Goal: Task Accomplishment & Management: Manage account settings

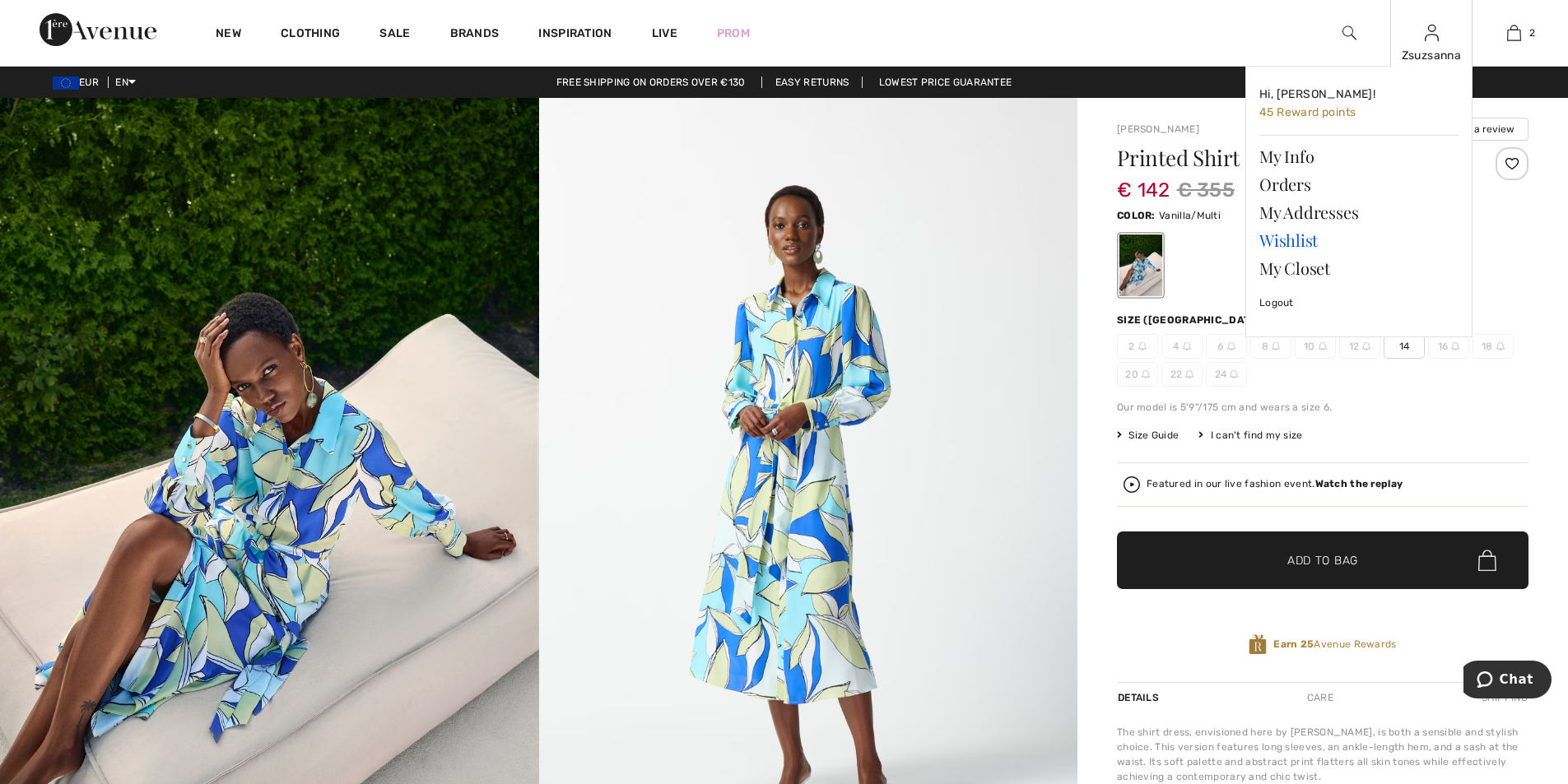
click at [1303, 238] on link "Wishlist" at bounding box center [1359, 240] width 199 height 28
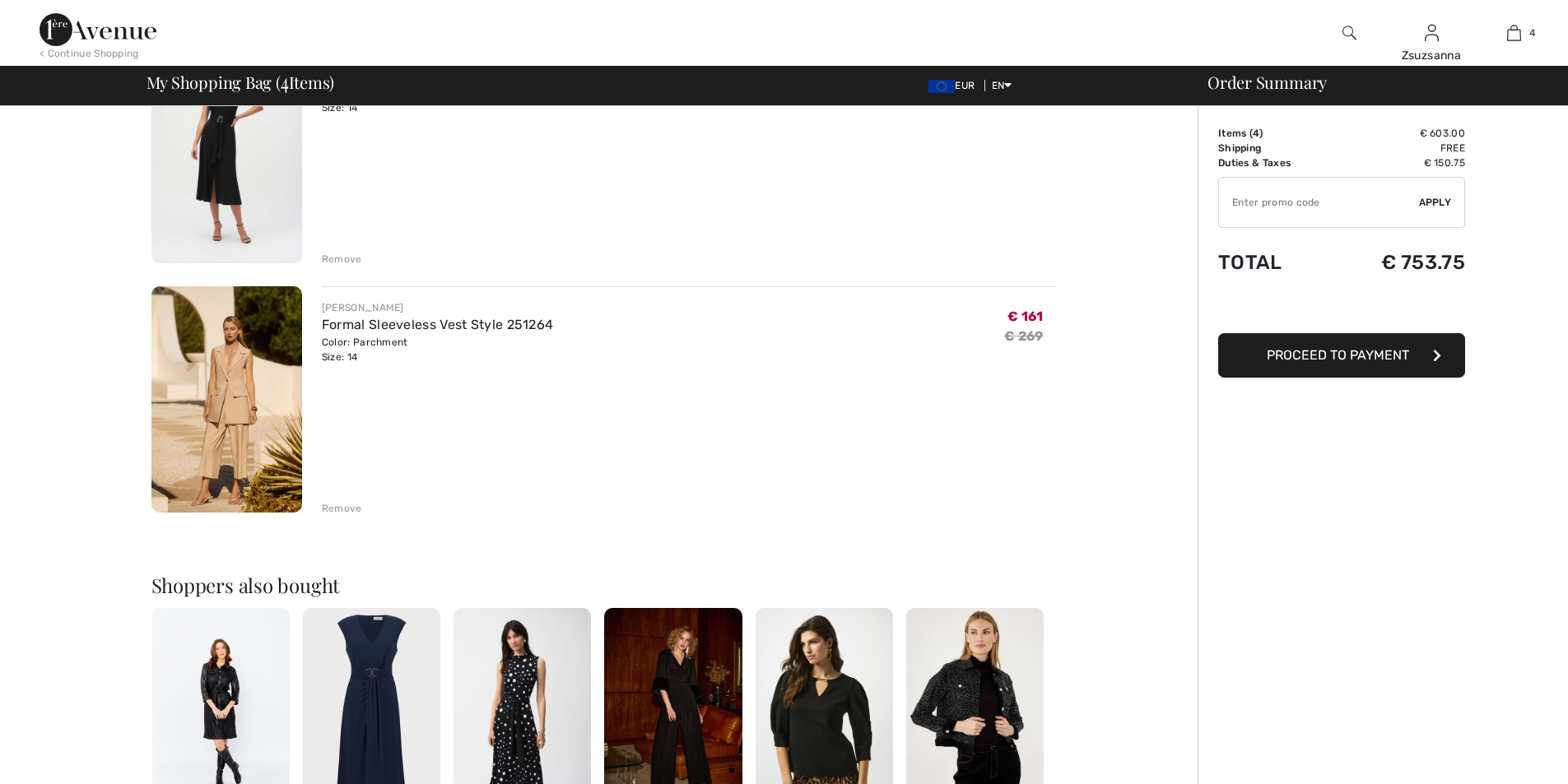
scroll to position [740, 0]
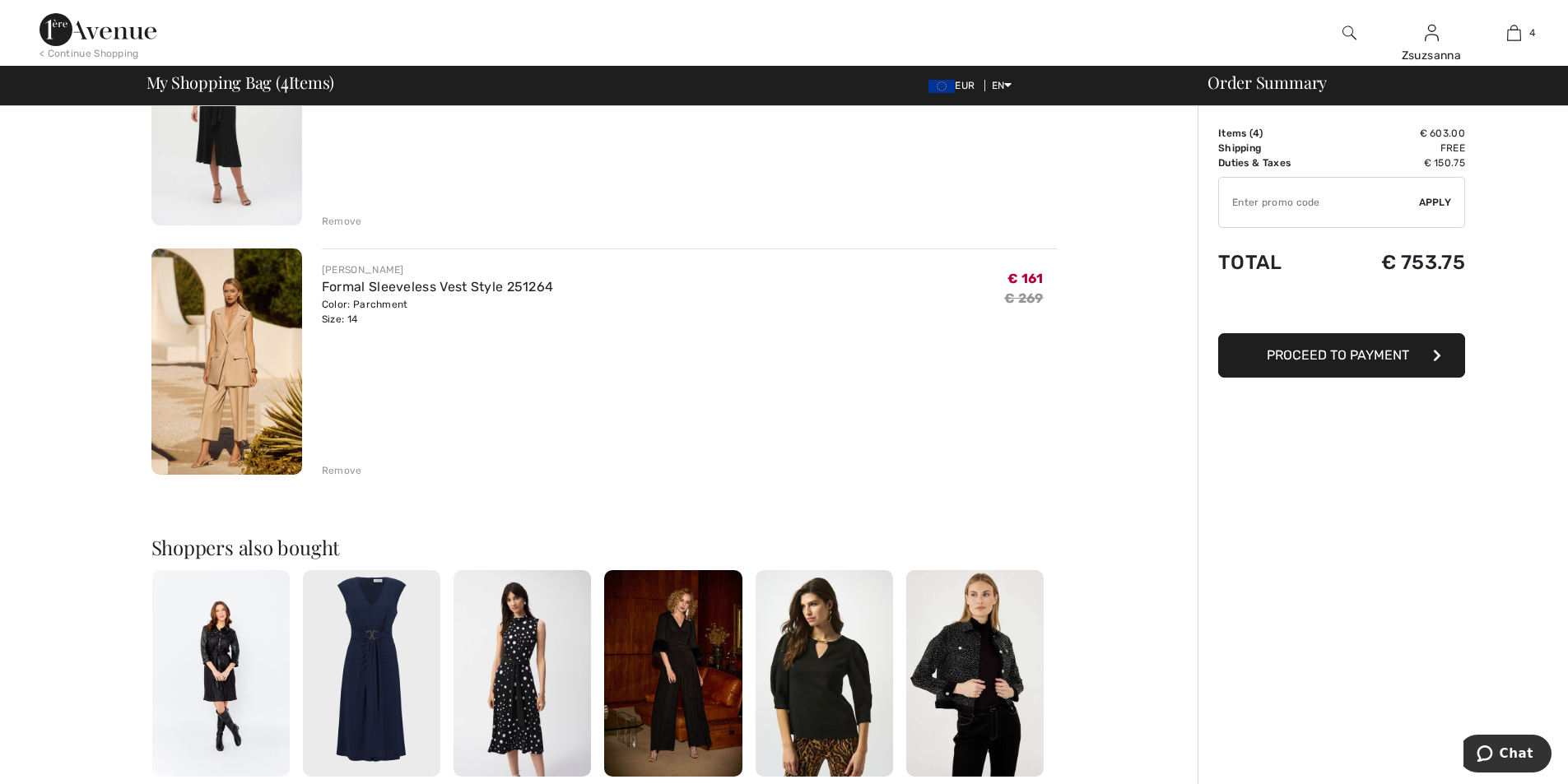
click at [347, 467] on div "Remove" at bounding box center [342, 470] width 40 height 15
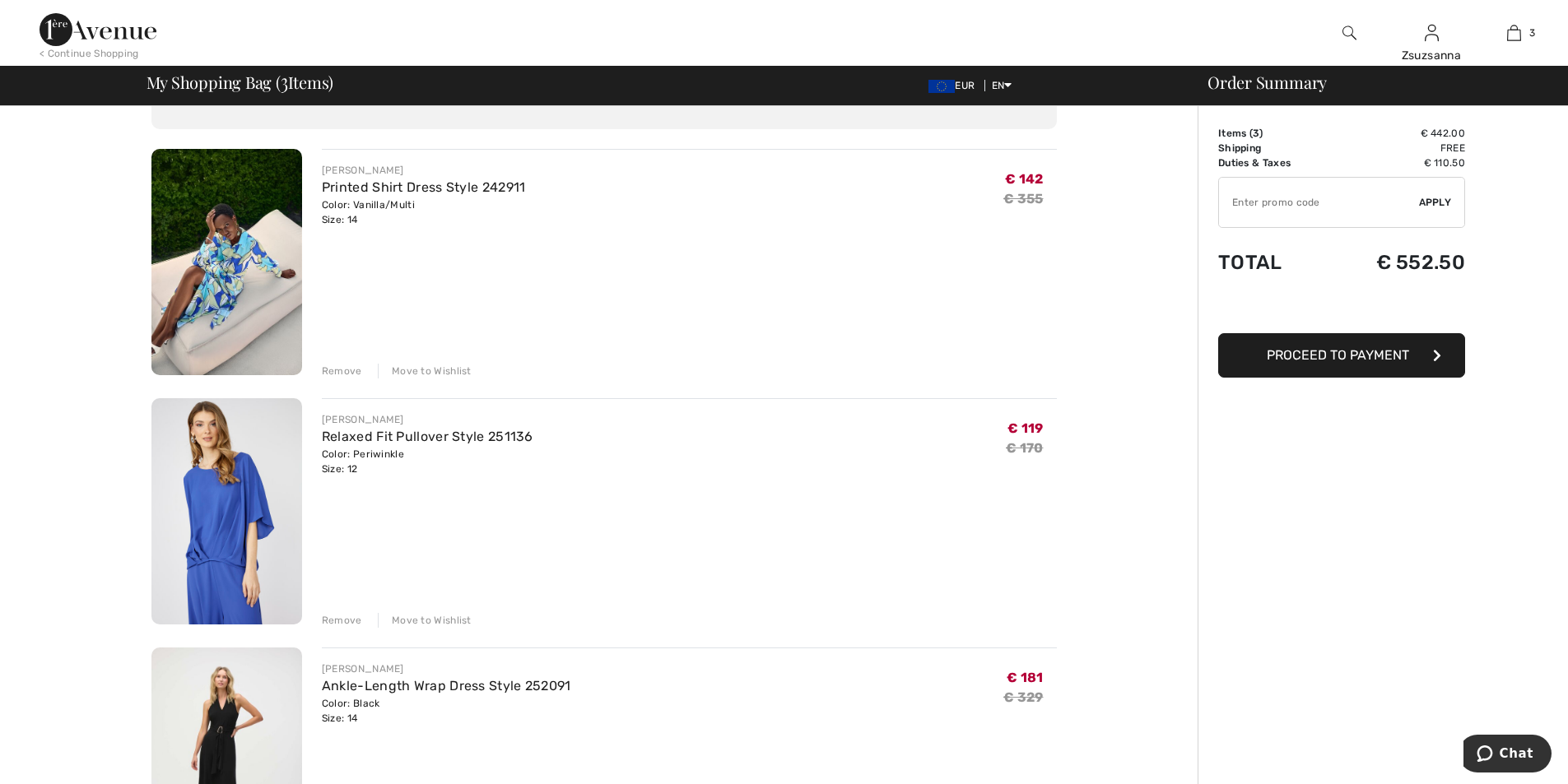
scroll to position [82, 0]
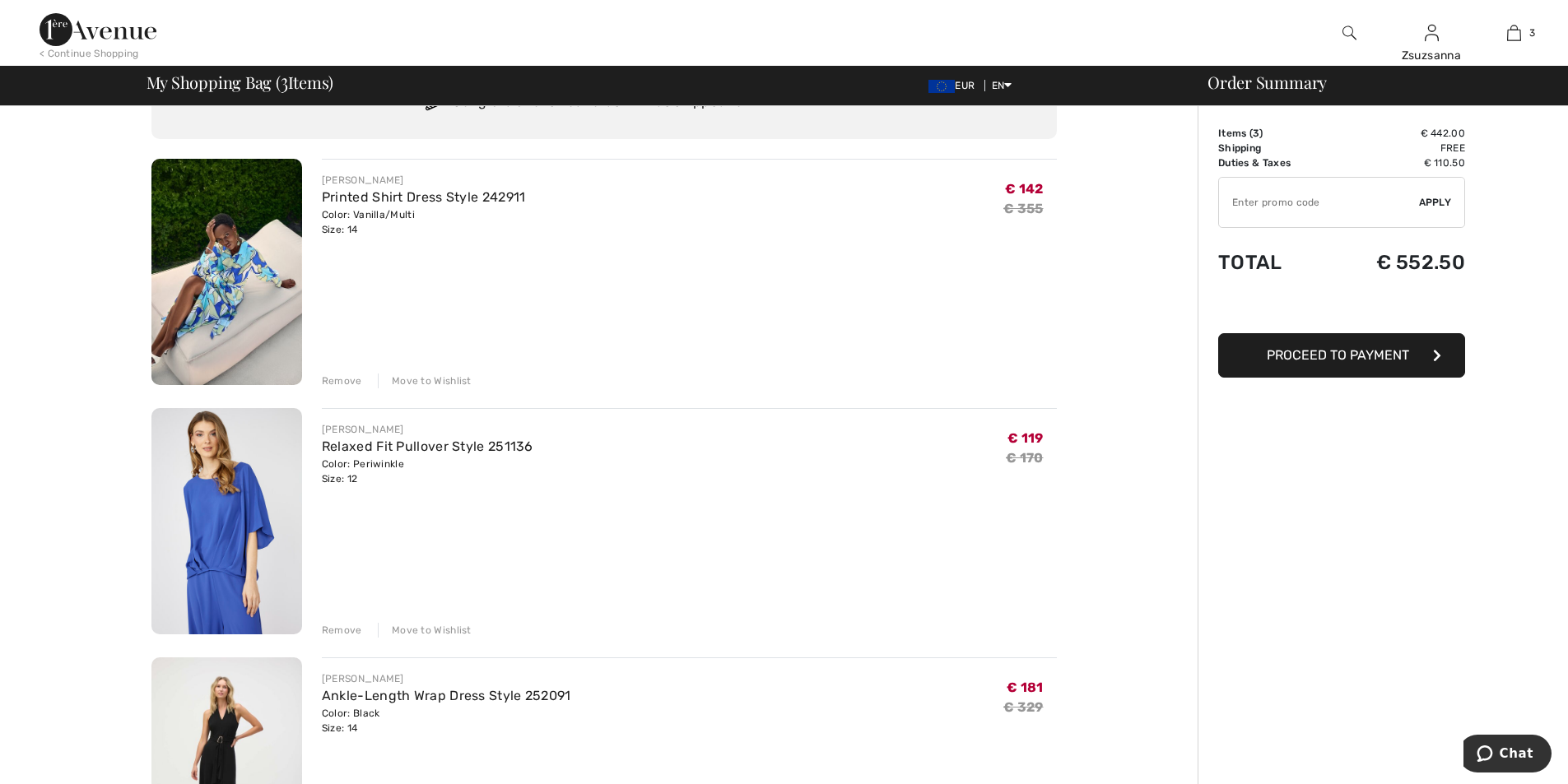
click at [442, 629] on div "Move to Wishlist" at bounding box center [424, 629] width 94 height 15
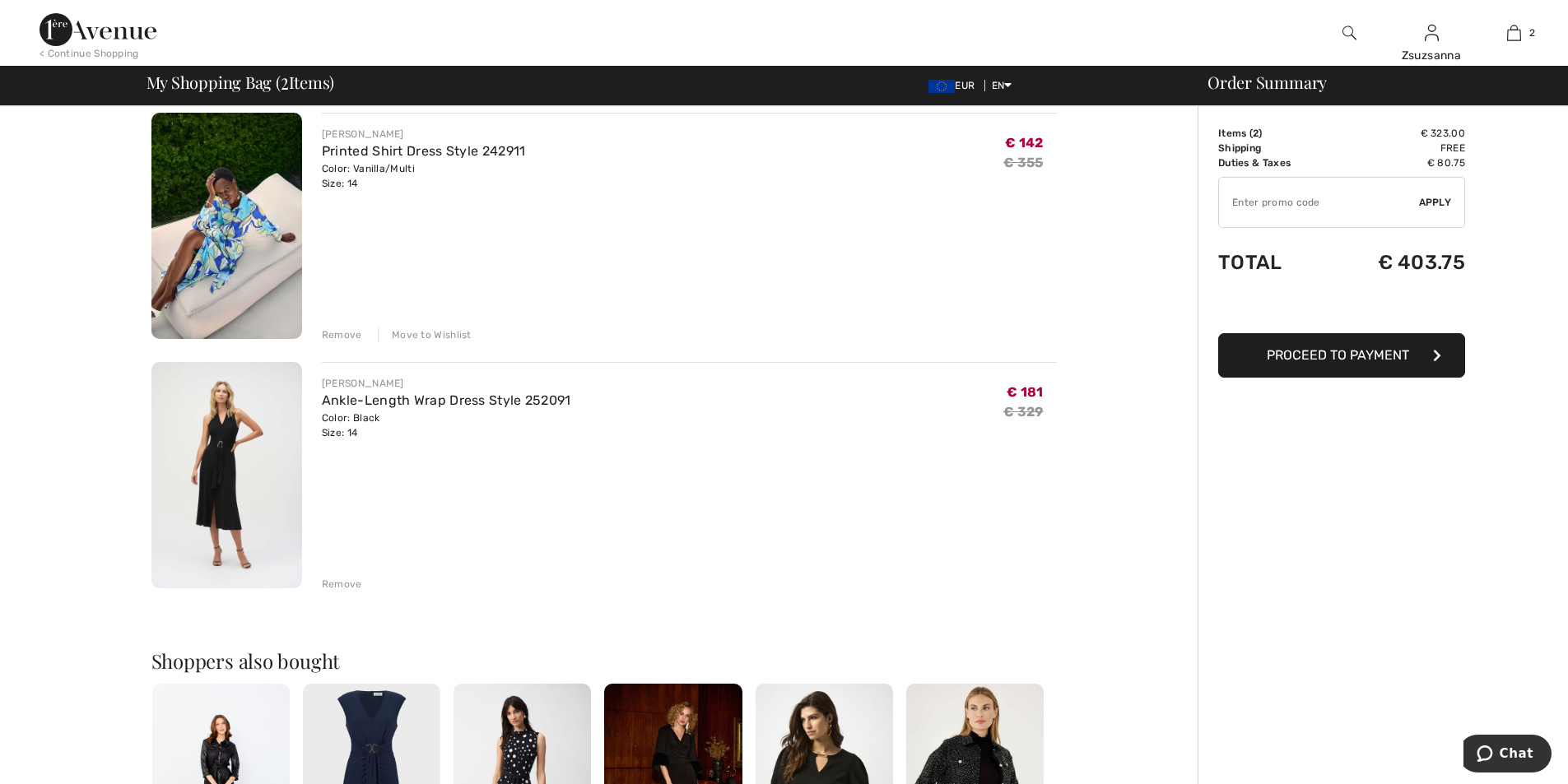
scroll to position [0, 0]
